Goal: Task Accomplishment & Management: Manage account settings

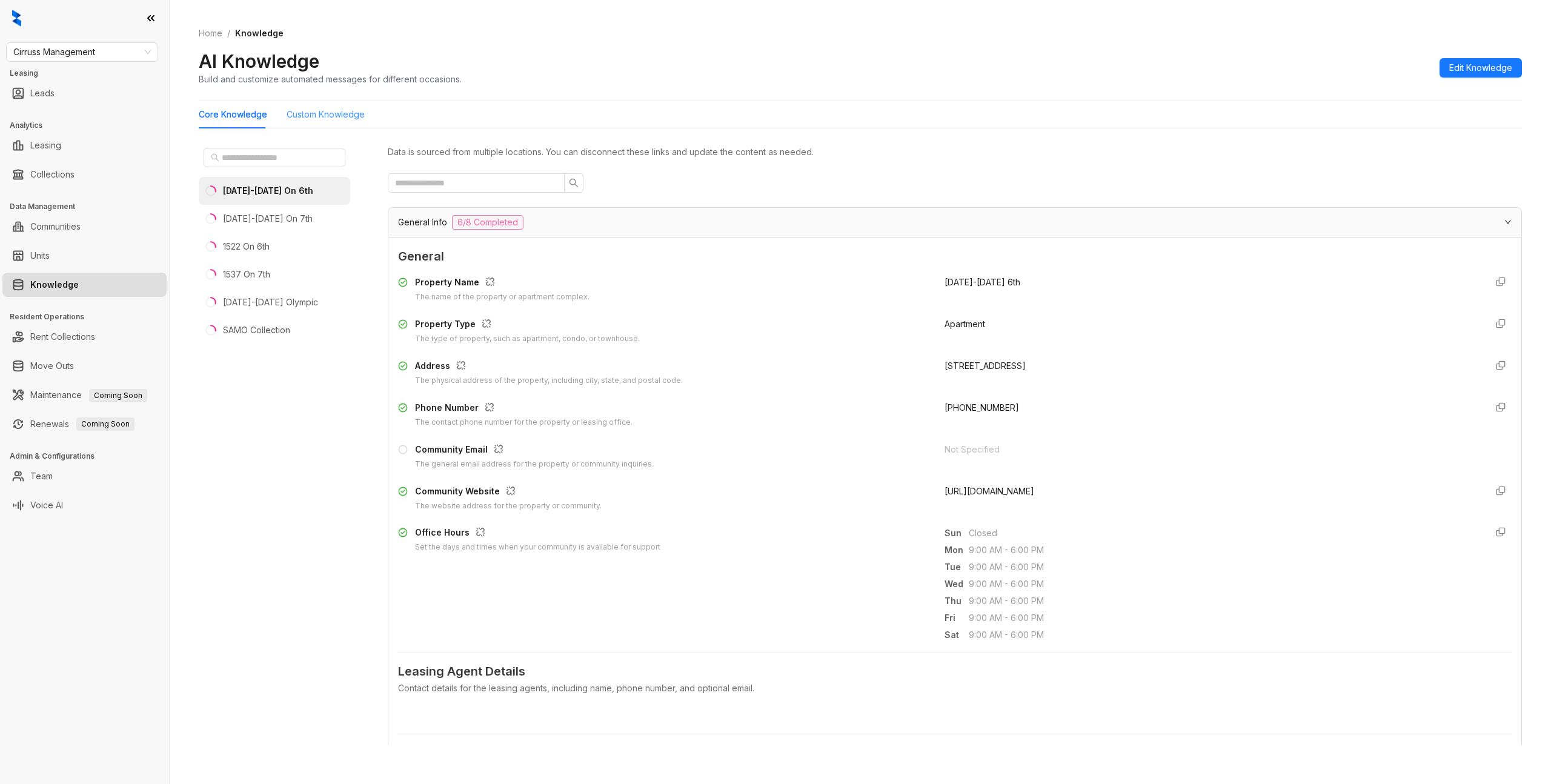
click at [329, 104] on div "Custom Knowledge" at bounding box center [325, 114] width 78 height 28
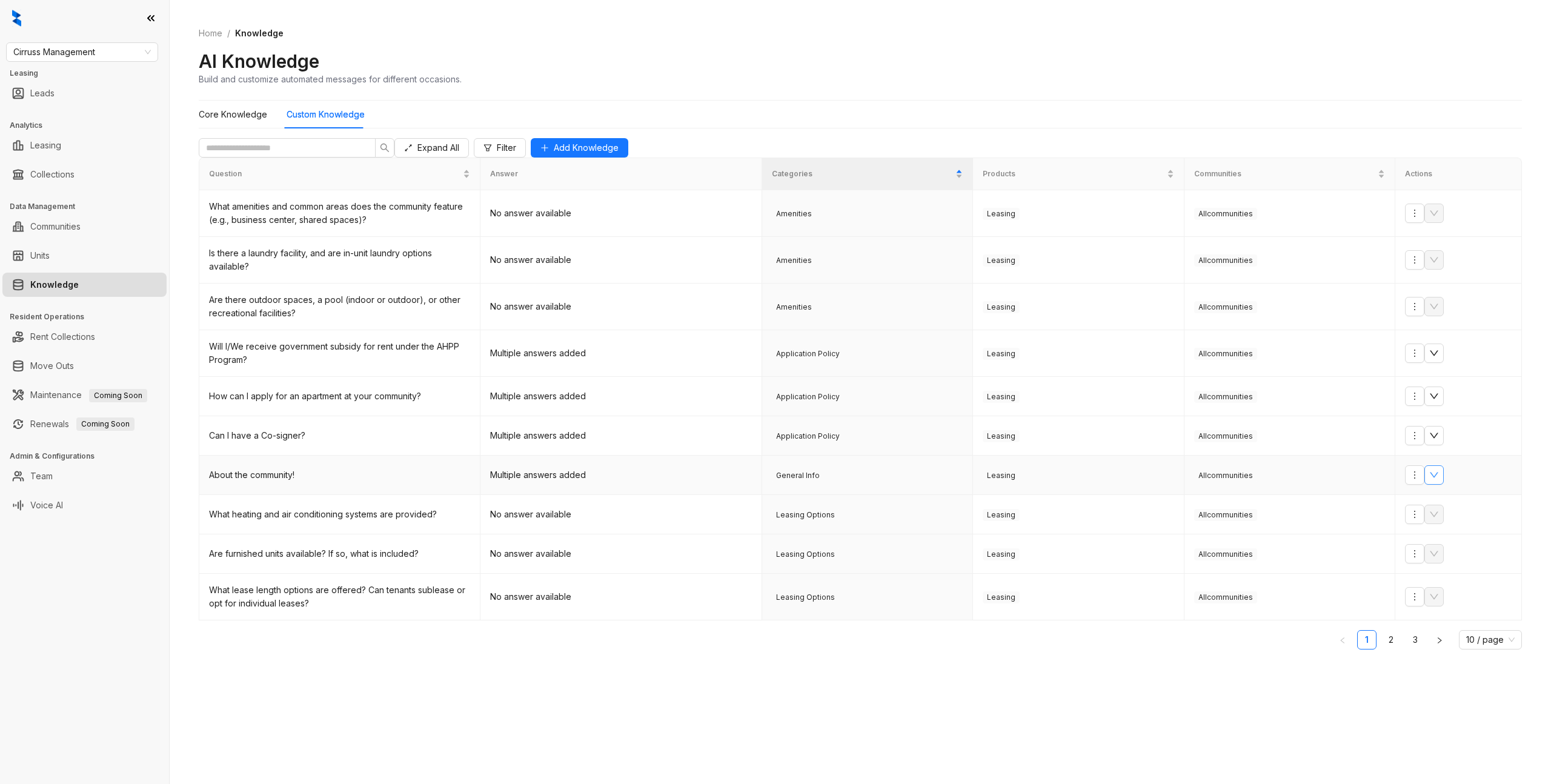
click at [1444, 485] on button "button" at bounding box center [1434, 475] width 19 height 19
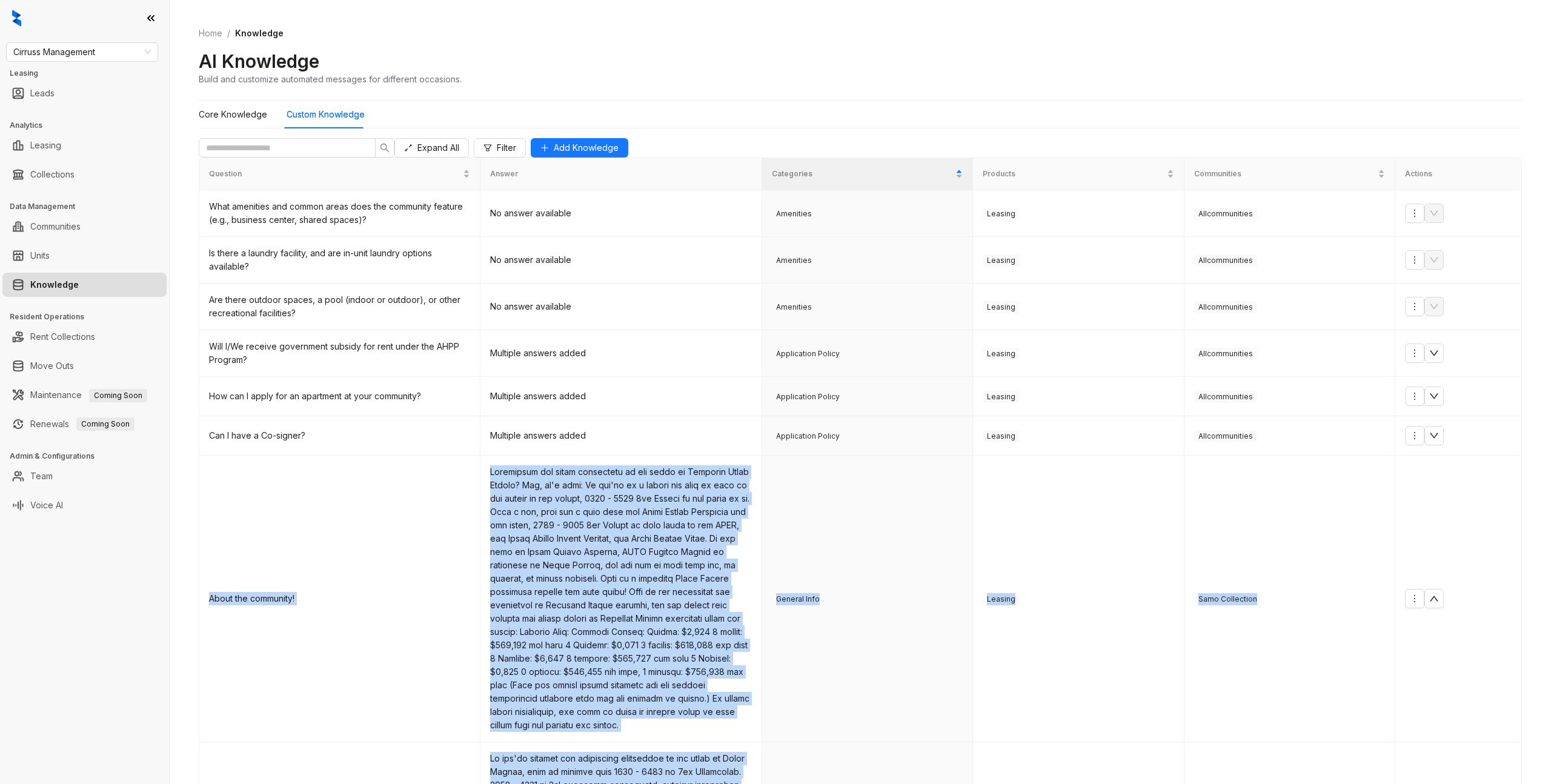
scroll to position [860, 0]
drag, startPoint x: 480, startPoint y: 236, endPoint x: 757, endPoint y: 723, distance: 560.3
click at [1439, 594] on icon "up" at bounding box center [1435, 599] width 10 height 10
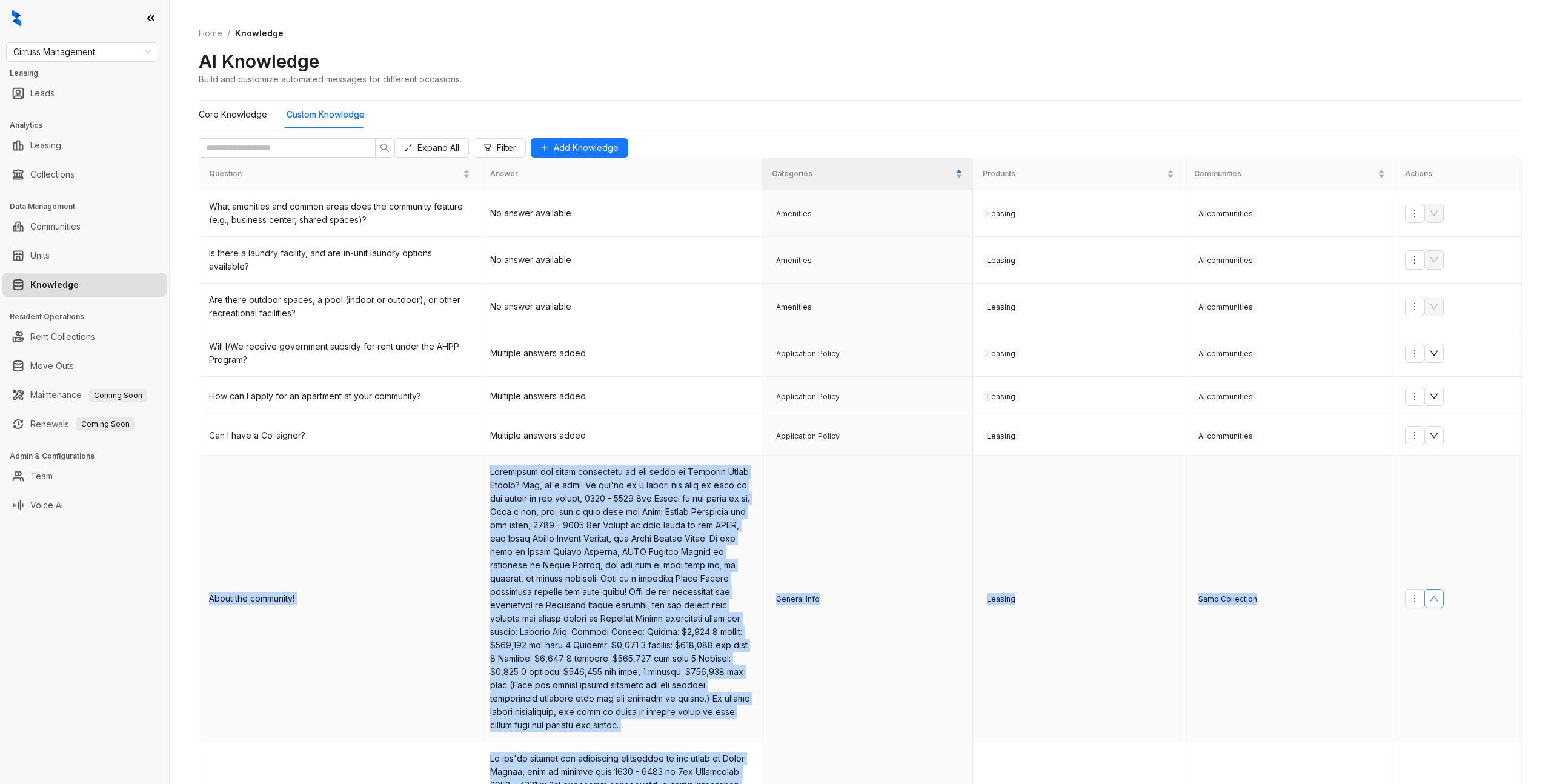
scroll to position [0, 0]
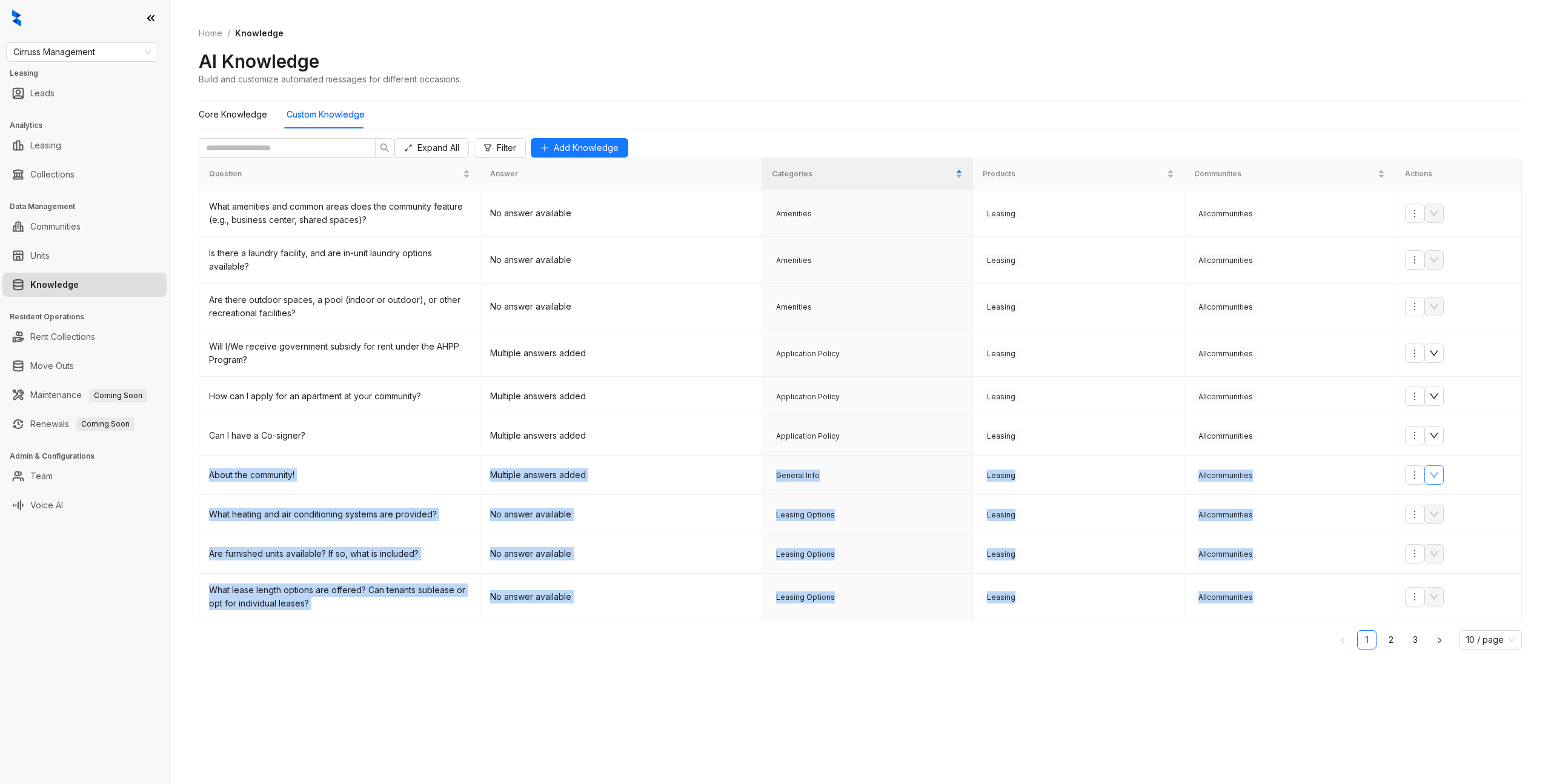
click at [797, 643] on div "Question Answer Categories Products Communities Actions What amenities and comm…" at bounding box center [860, 403] width 1323 height 492
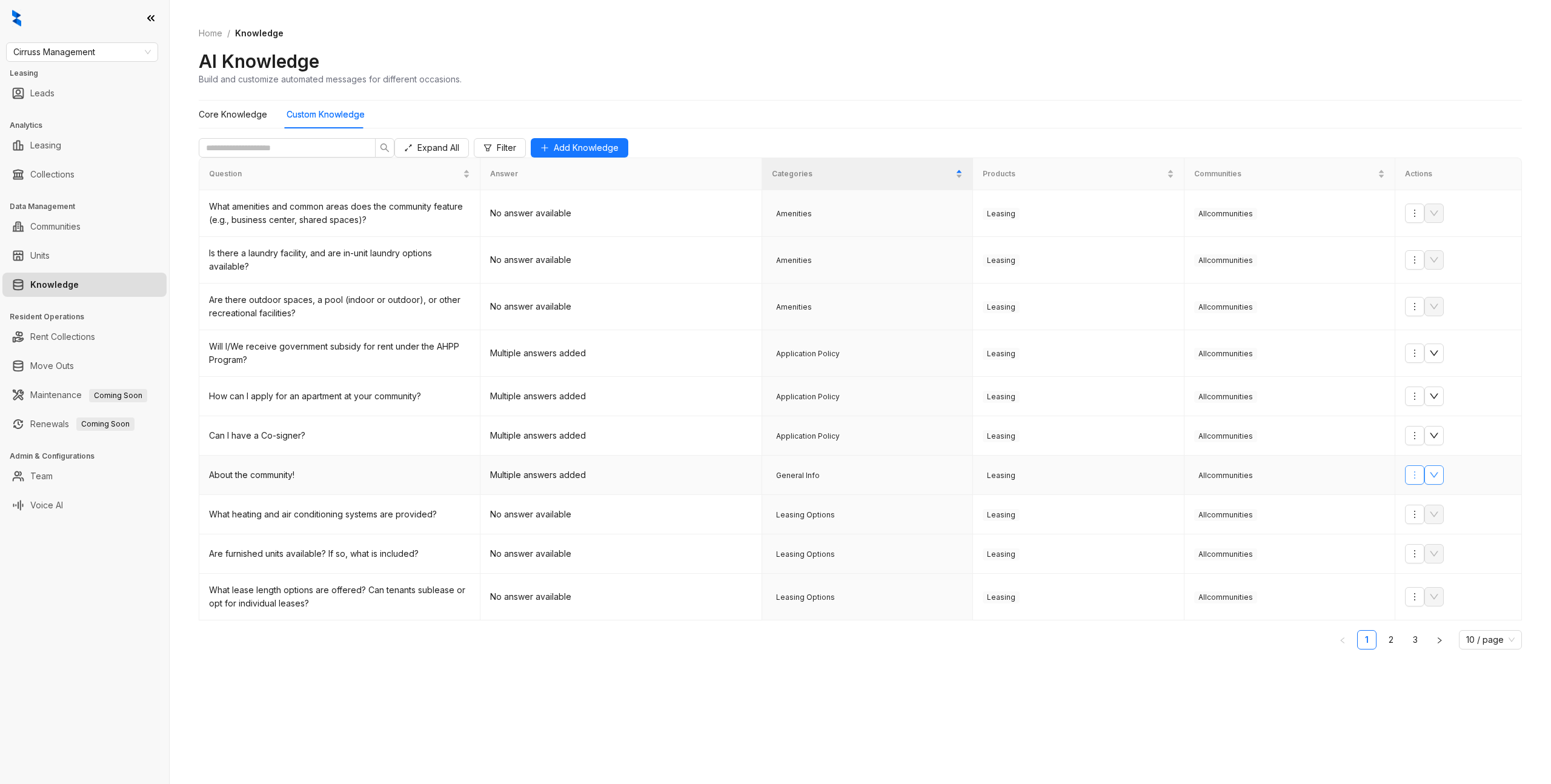
click at [1420, 485] on button "button" at bounding box center [1415, 475] width 19 height 19
click at [1418, 536] on span "Edit Knowledge" at bounding box center [1454, 538] width 79 height 14
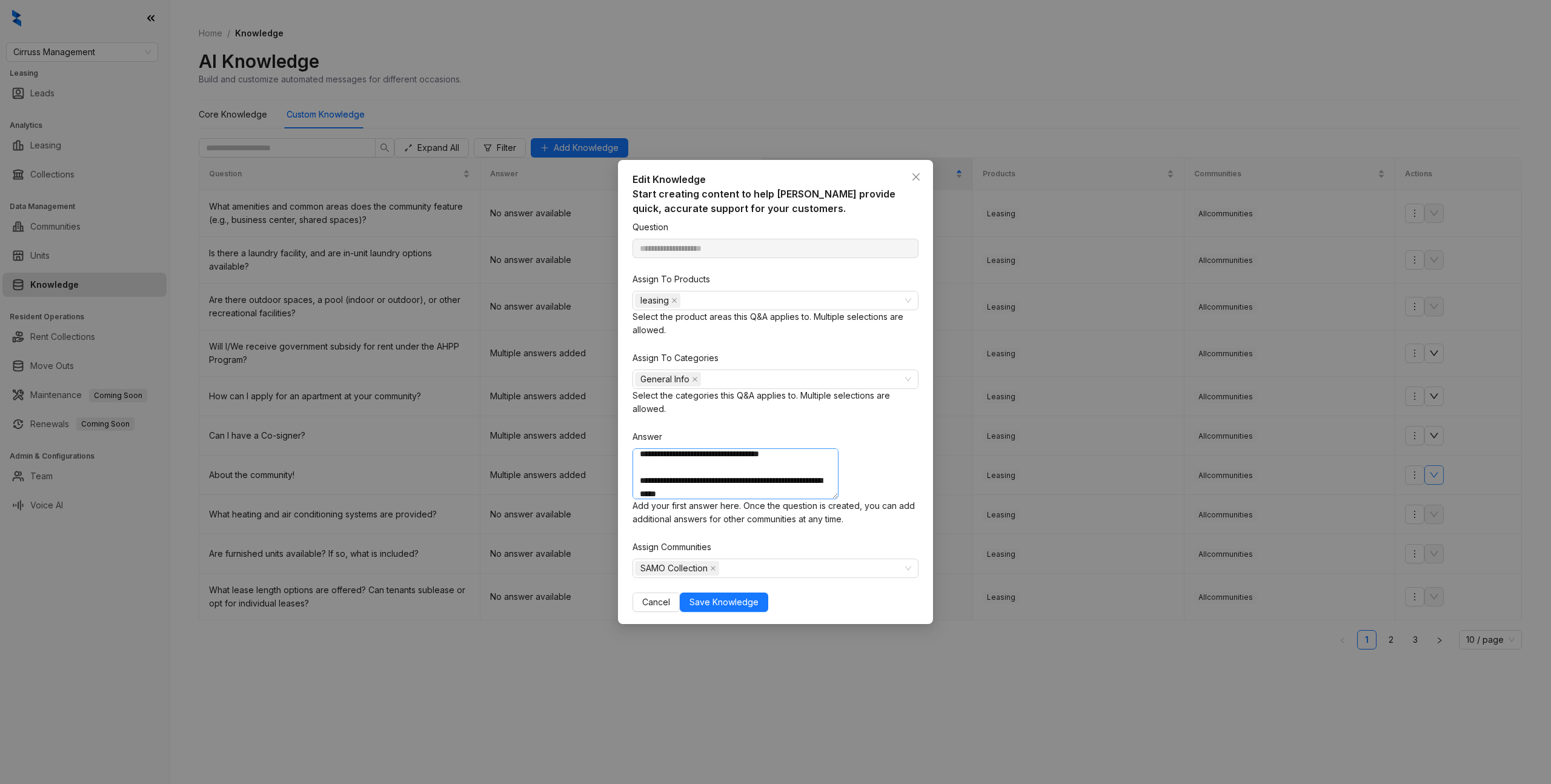
scroll to position [180, 0]
click at [671, 595] on span "Cancel" at bounding box center [656, 602] width 28 height 14
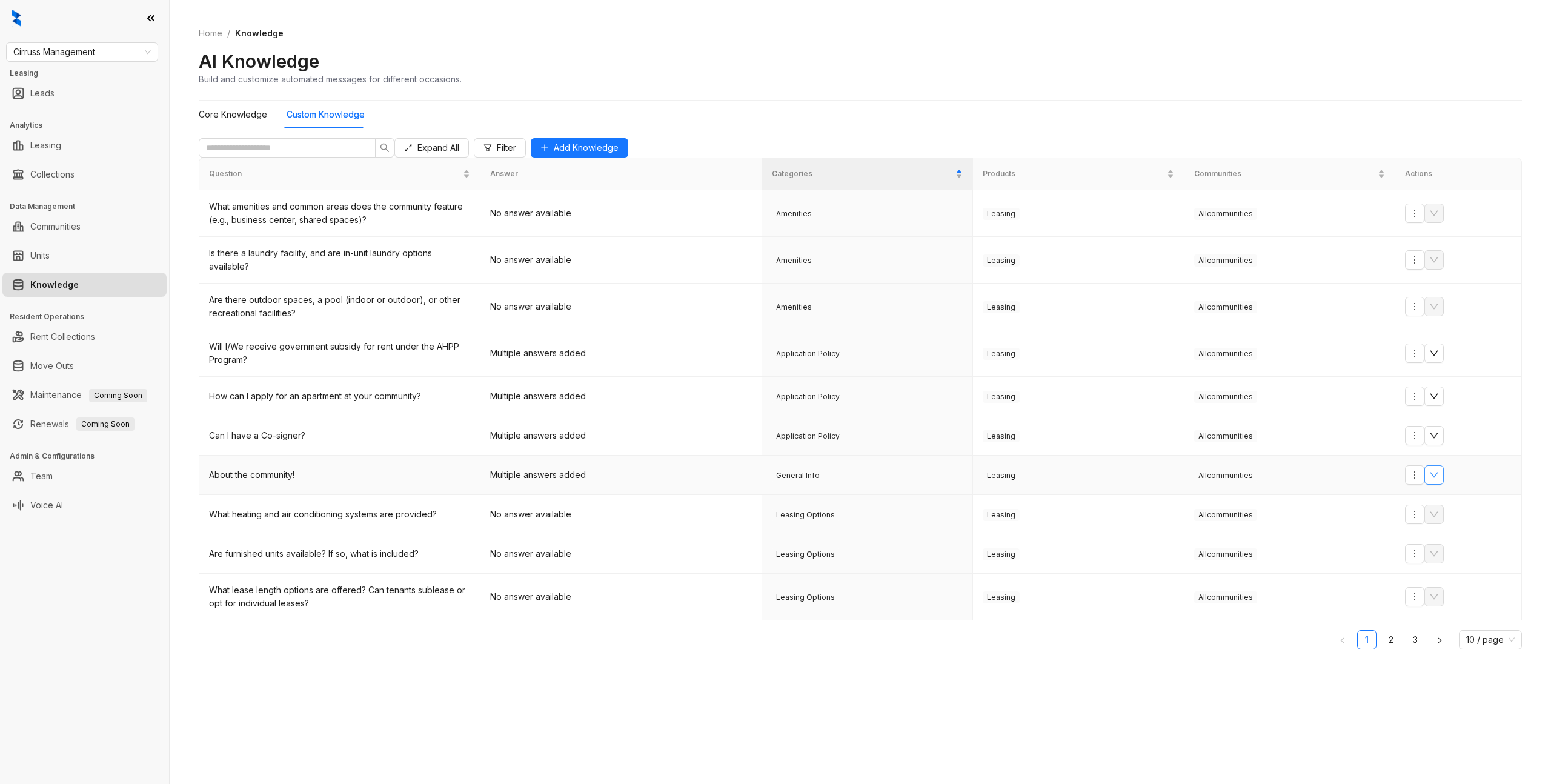
click at [1439, 480] on icon "down" at bounding box center [1435, 475] width 10 height 10
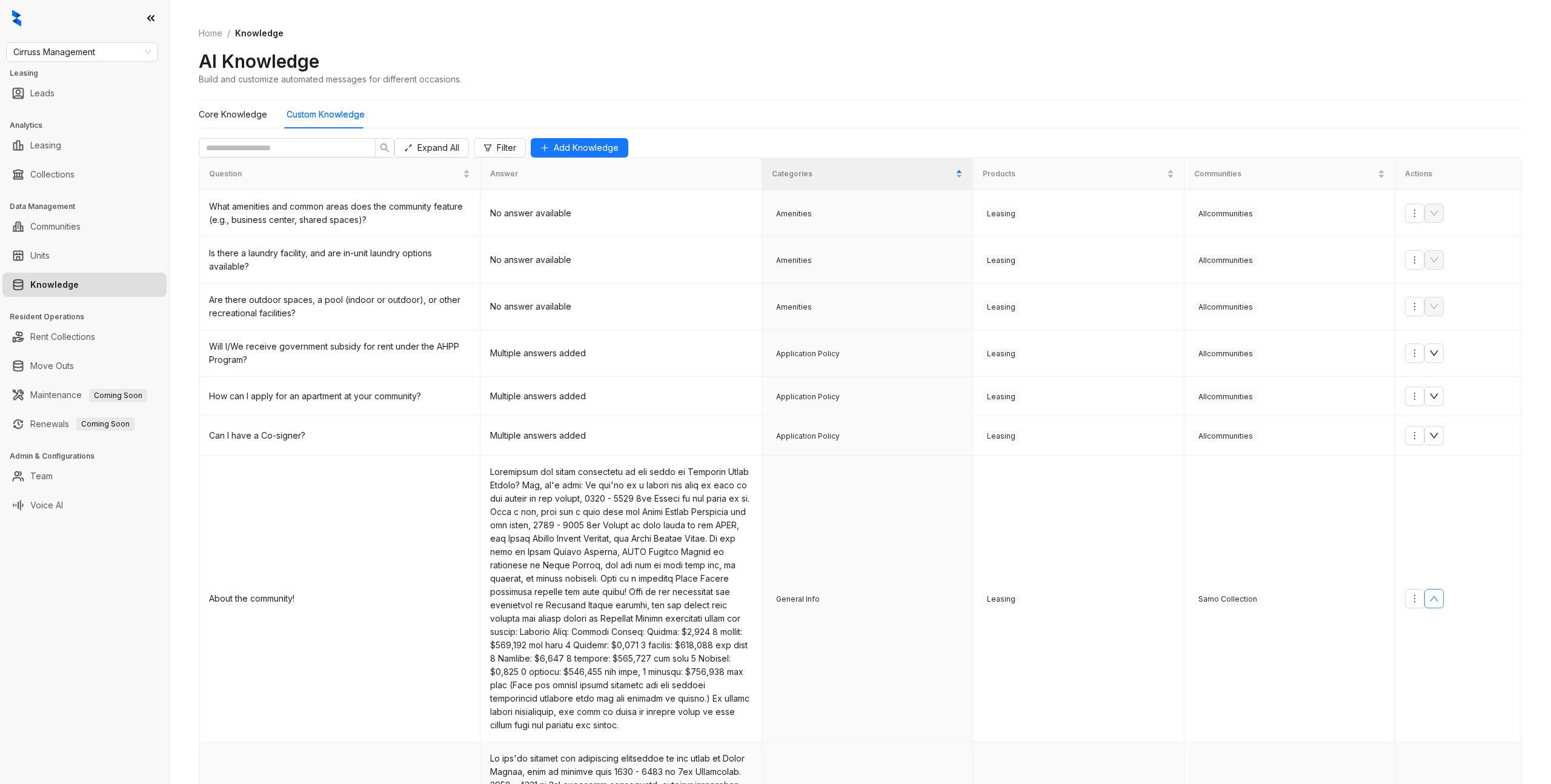
scroll to position [398, 0]
drag, startPoint x: 486, startPoint y: 378, endPoint x: 711, endPoint y: 633, distance: 340.1
copy td "If you're looking for affordable apartments in the heart of [GEOGRAPHIC_DATA][P…"
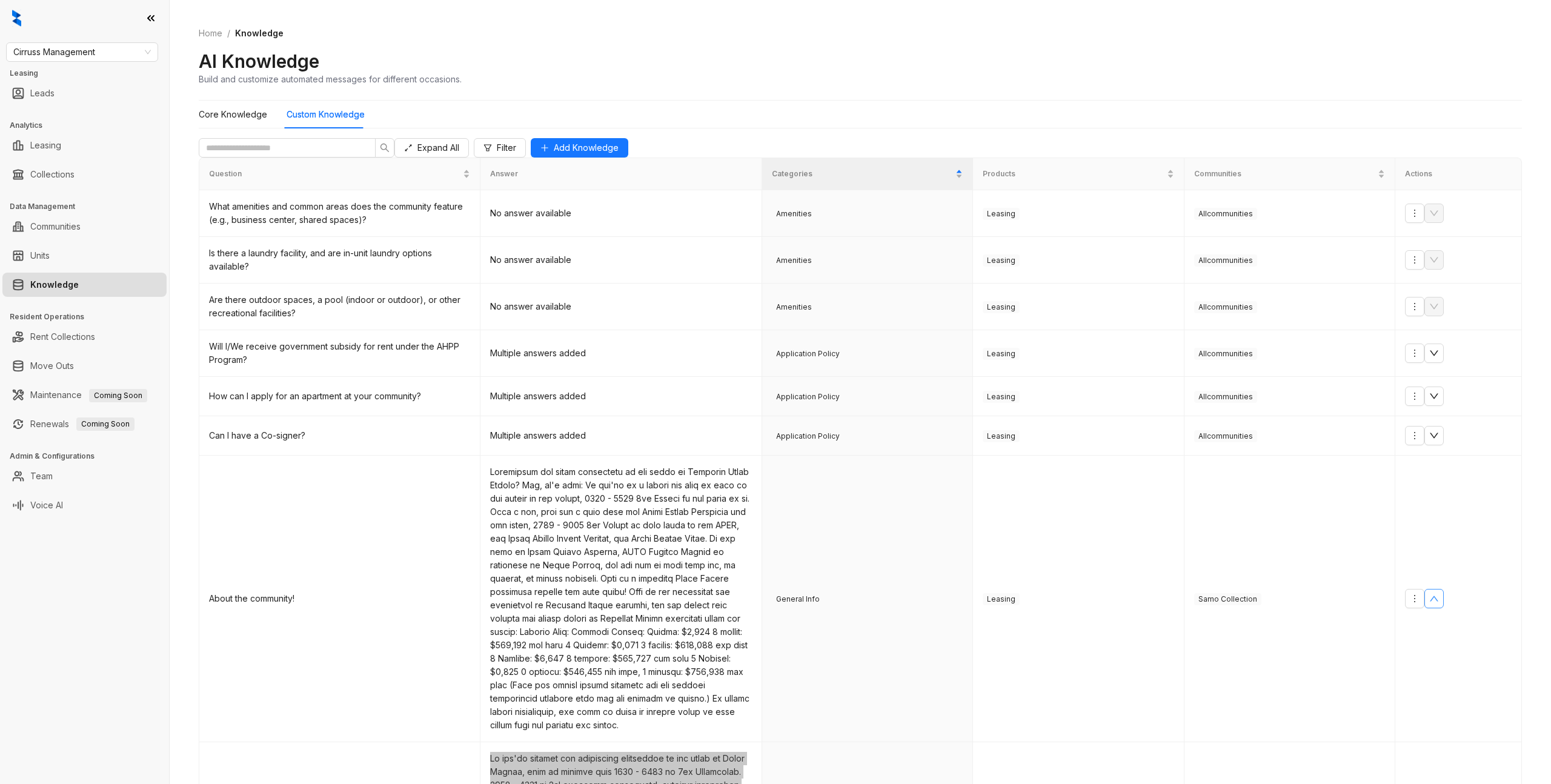
scroll to position [728, 0]
drag, startPoint x: 490, startPoint y: 338, endPoint x: 693, endPoint y: 576, distance: 312.8
copy td "If you're looking for affordable apartments in the heart of [GEOGRAPHIC_DATA][P…"
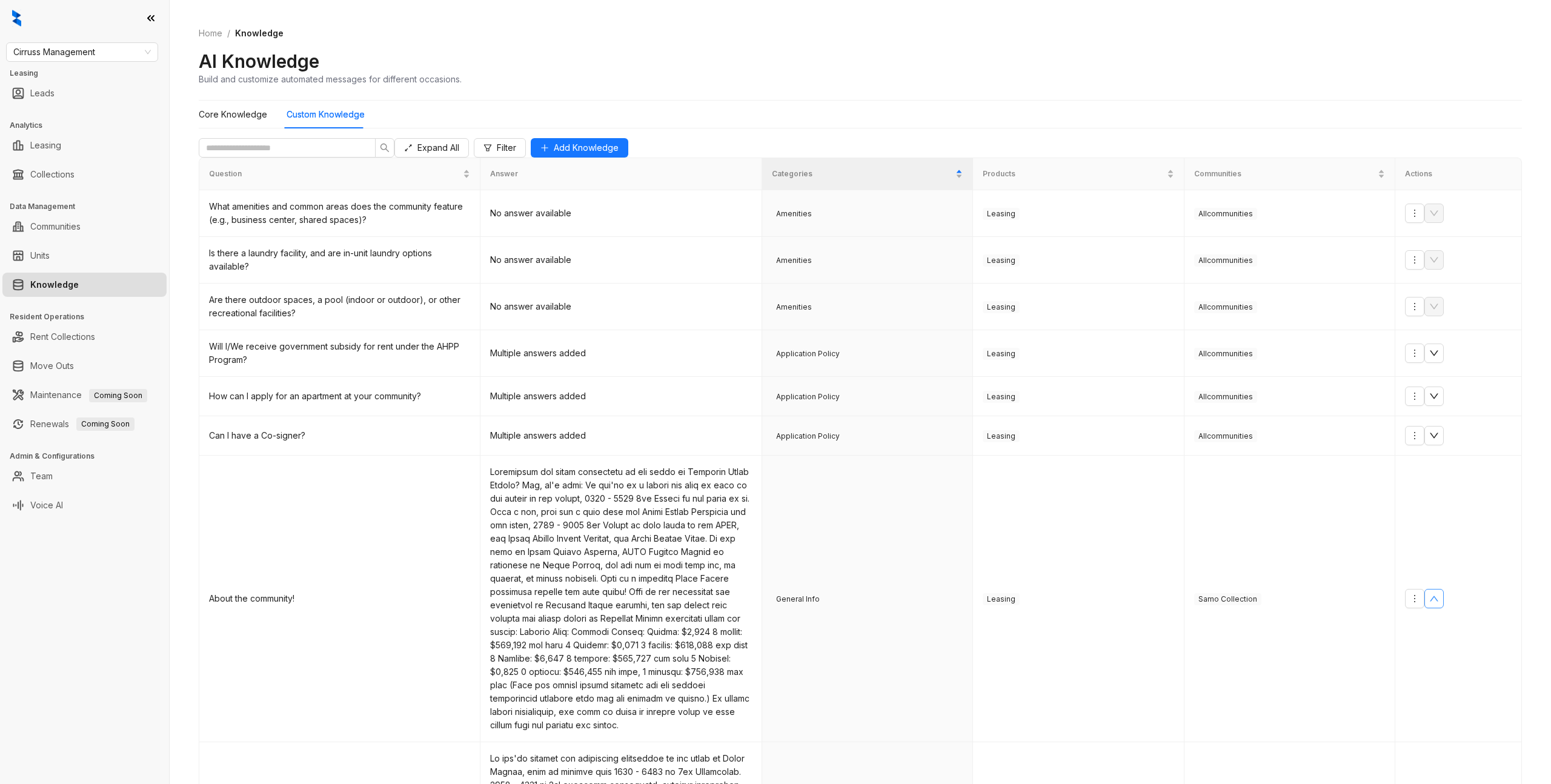
drag, startPoint x: 495, startPoint y: 484, endPoint x: 740, endPoint y: 687, distance: 318.2
copy td "If you're looking for affordable apartments in the heart of [GEOGRAPHIC_DATA][P…"
drag, startPoint x: 675, startPoint y: 478, endPoint x: 821, endPoint y: 398, distance: 166.5
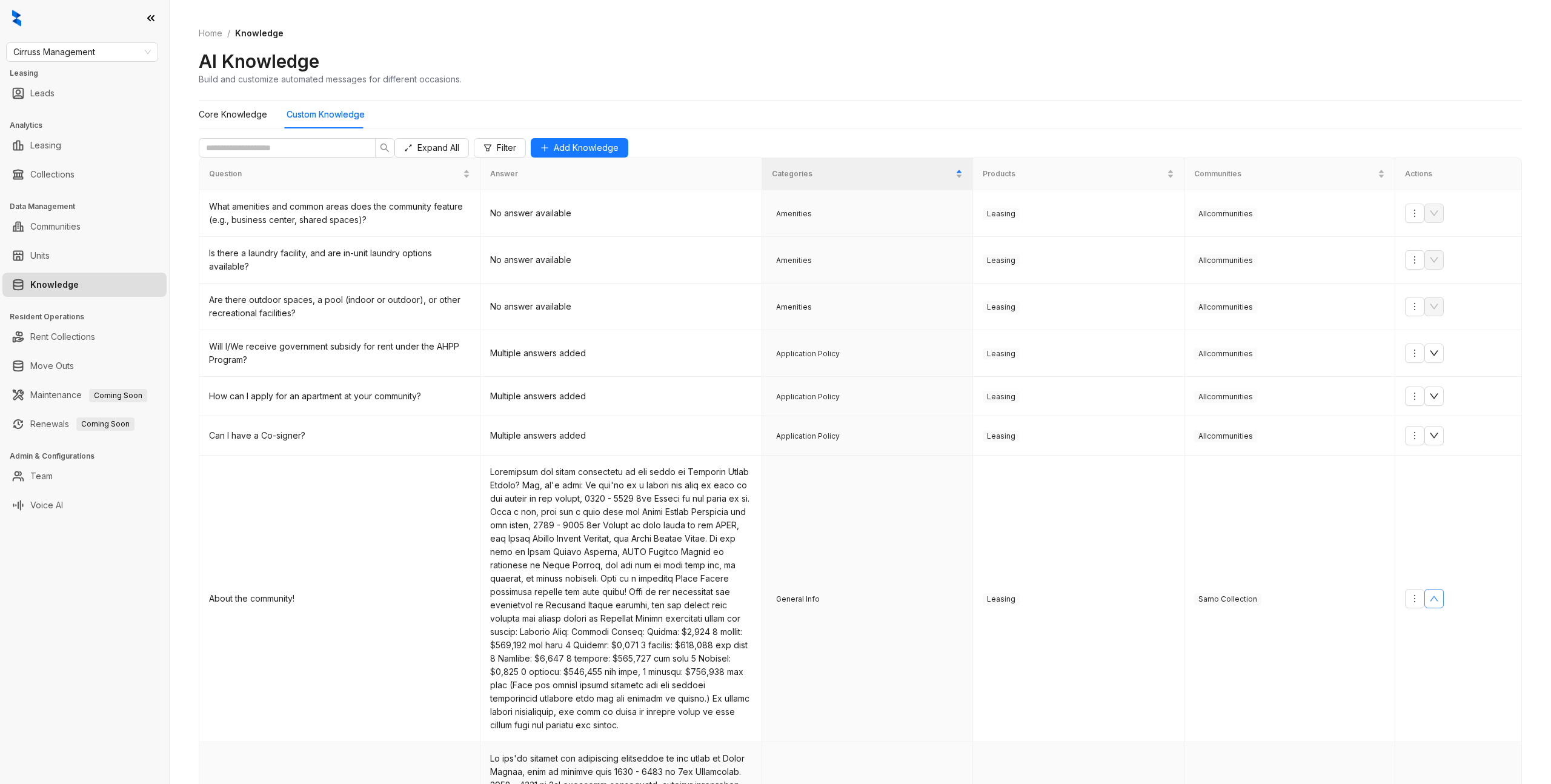
scroll to position [346, 0]
click at [1439, 594] on icon "up" at bounding box center [1435, 599] width 10 height 10
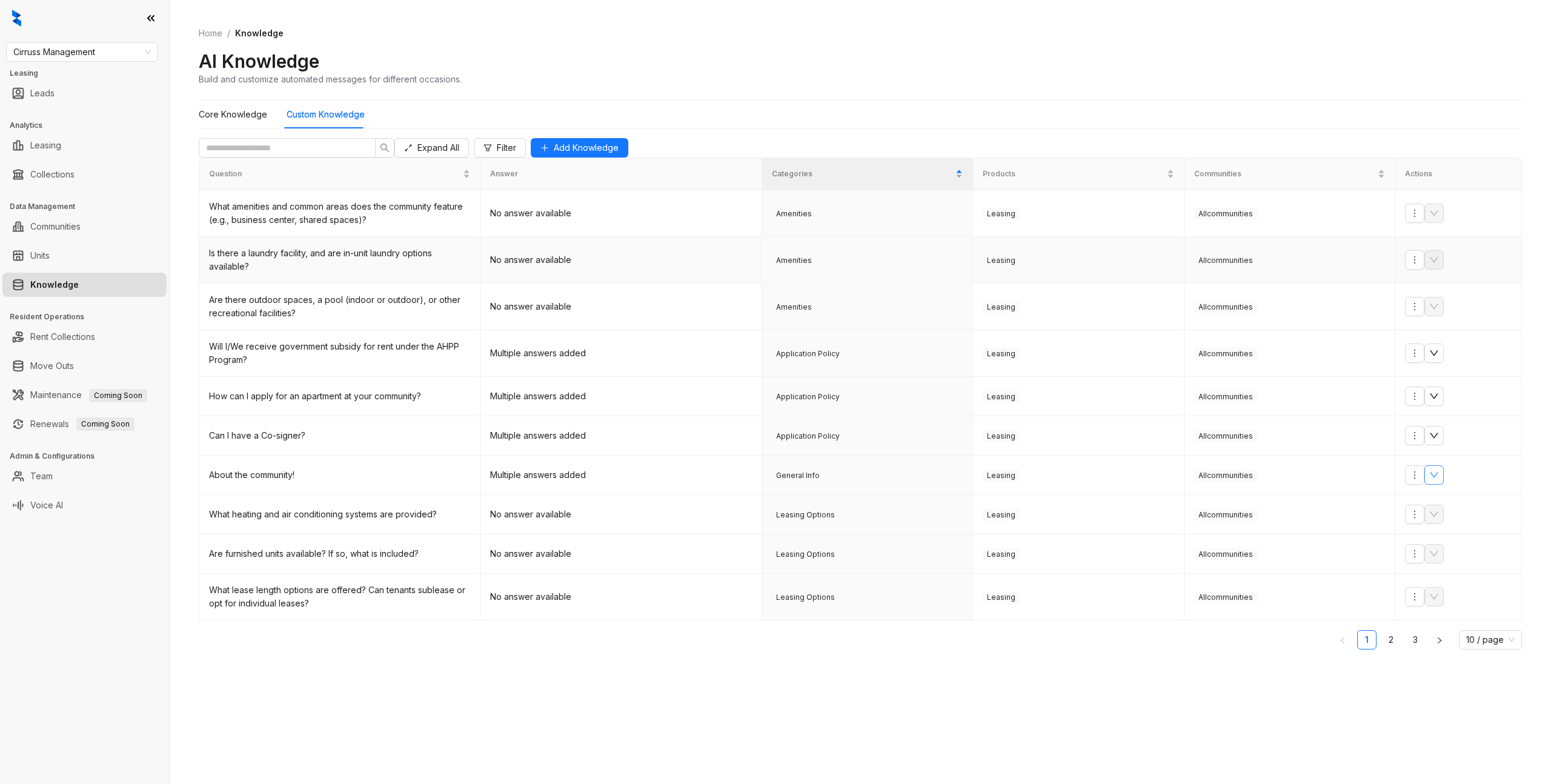
scroll to position [0, 0]
drag, startPoint x: 1455, startPoint y: 416, endPoint x: 1450, endPoint y: 417, distance: 5.1
click at [1455, 406] on div at bounding box center [1458, 396] width 106 height 19
click at [1444, 406] on button "button" at bounding box center [1434, 396] width 19 height 19
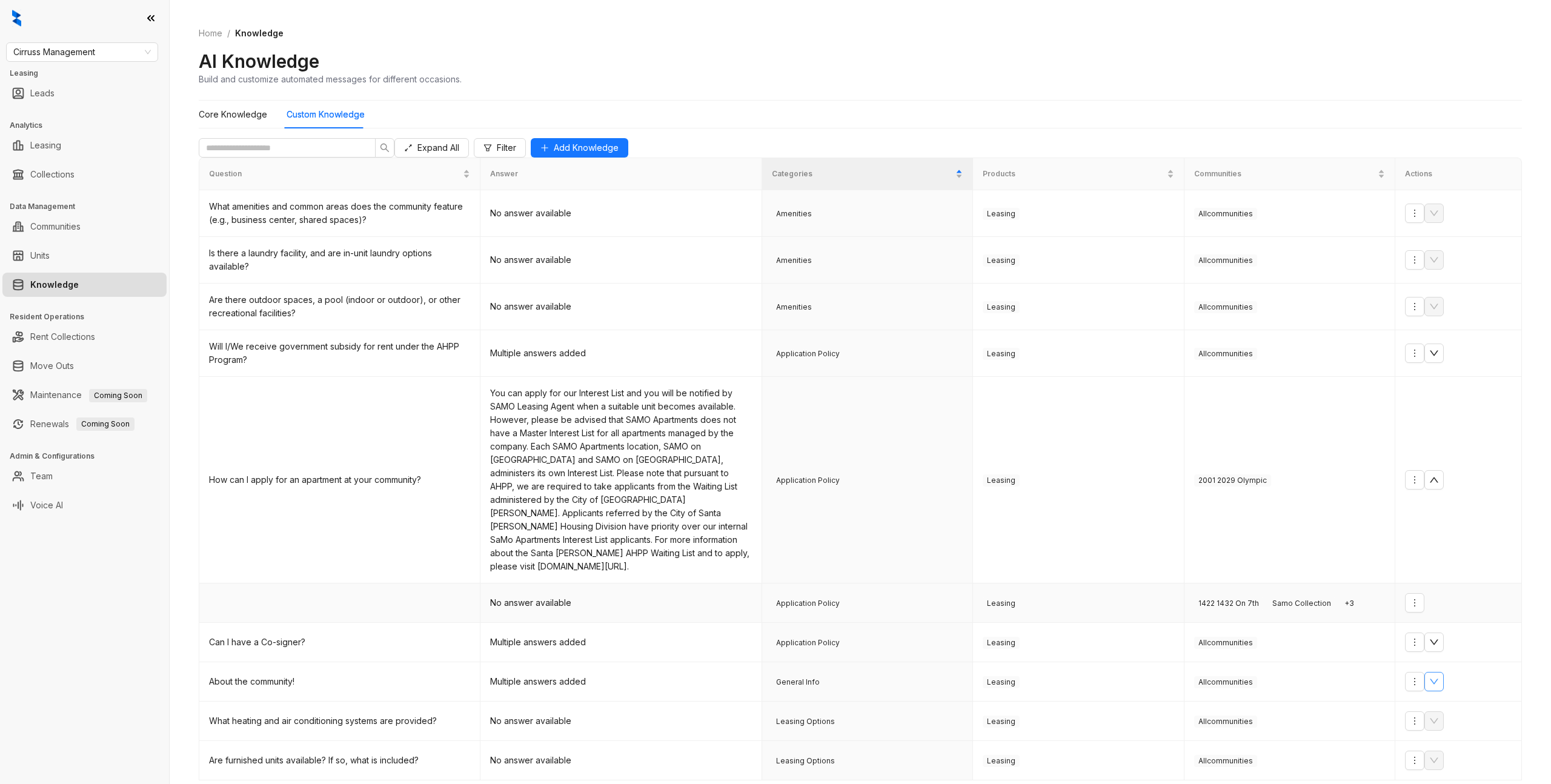
scroll to position [1, 0]
click at [1439, 485] on icon "up" at bounding box center [1435, 480] width 10 height 10
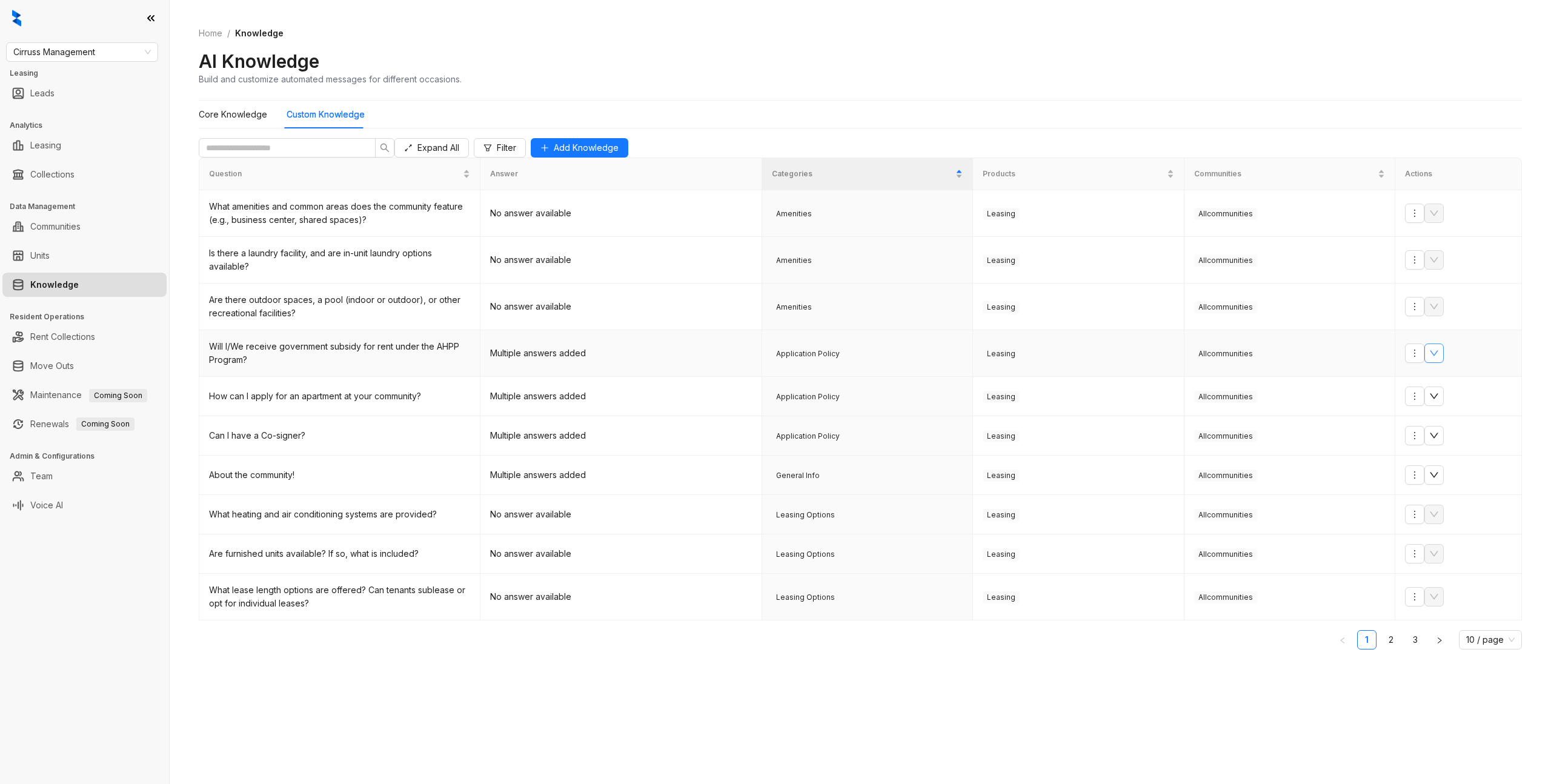
click at [1439, 358] on icon "down" at bounding box center [1435, 353] width 10 height 10
click at [1439, 358] on icon "up" at bounding box center [1435, 353] width 10 height 10
click at [1439, 441] on icon "down" at bounding box center [1435, 436] width 10 height 10
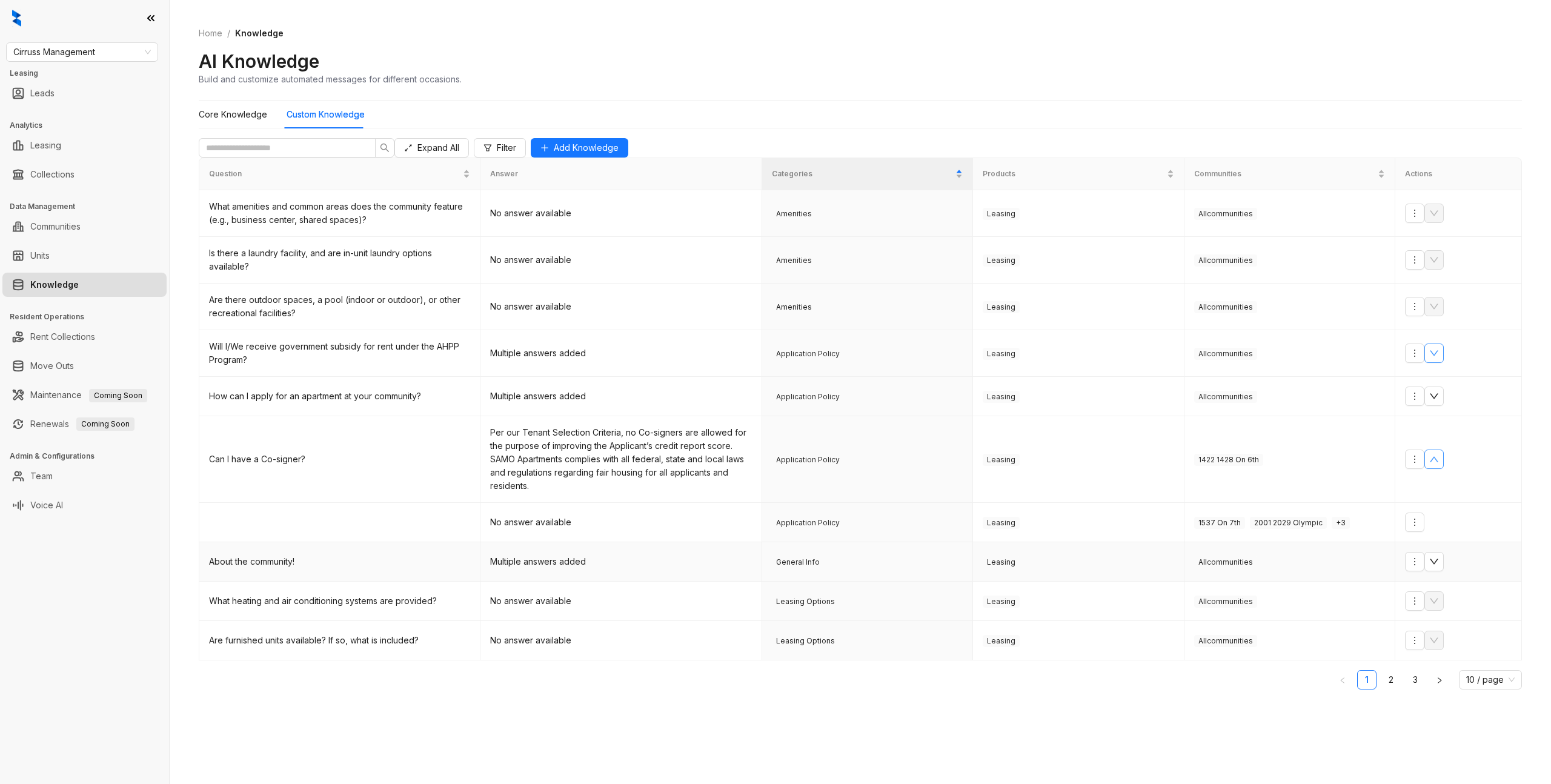
click at [557, 580] on td "Multiple answers added" at bounding box center [621, 561] width 281 height 39
